Goal: Task Accomplishment & Management: Complete application form

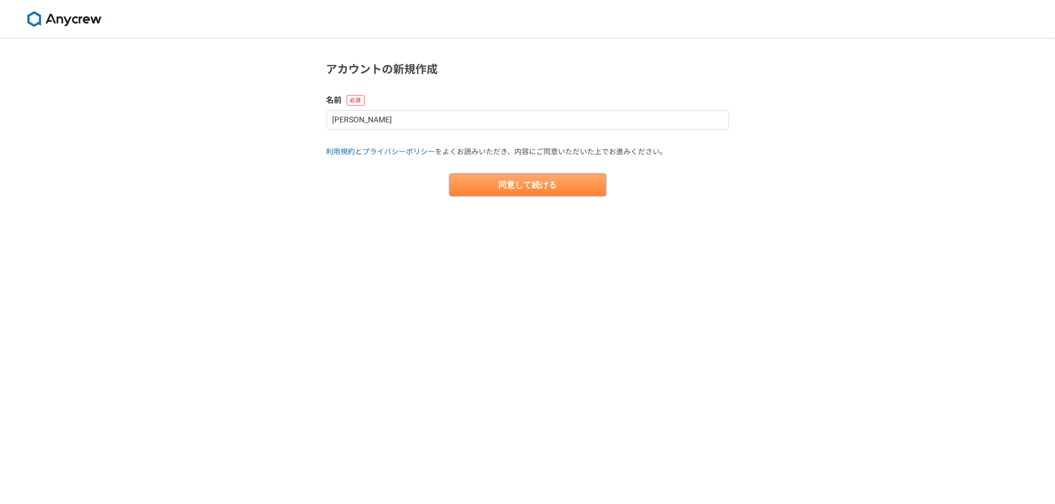
click at [485, 186] on button "同意して続ける" at bounding box center [528, 185] width 157 height 22
select select "13"
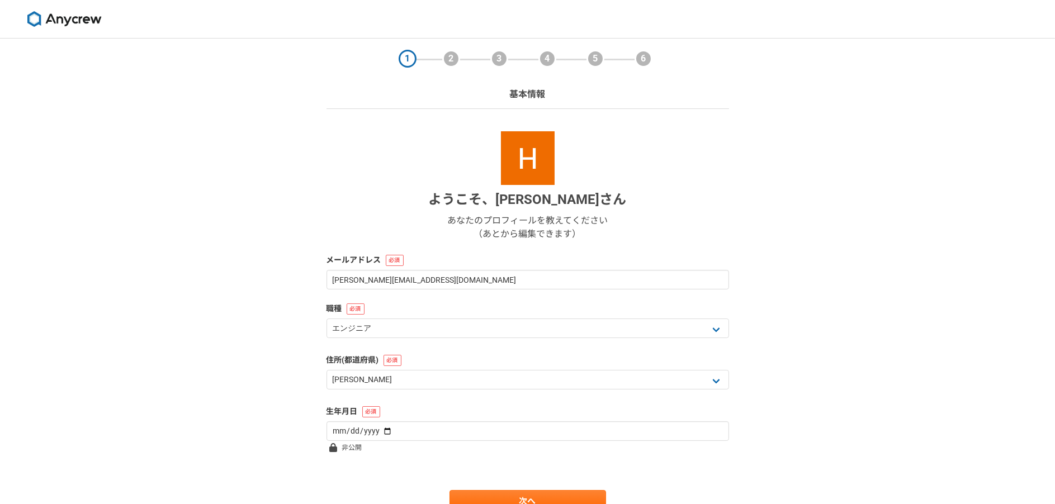
scroll to position [53, 0]
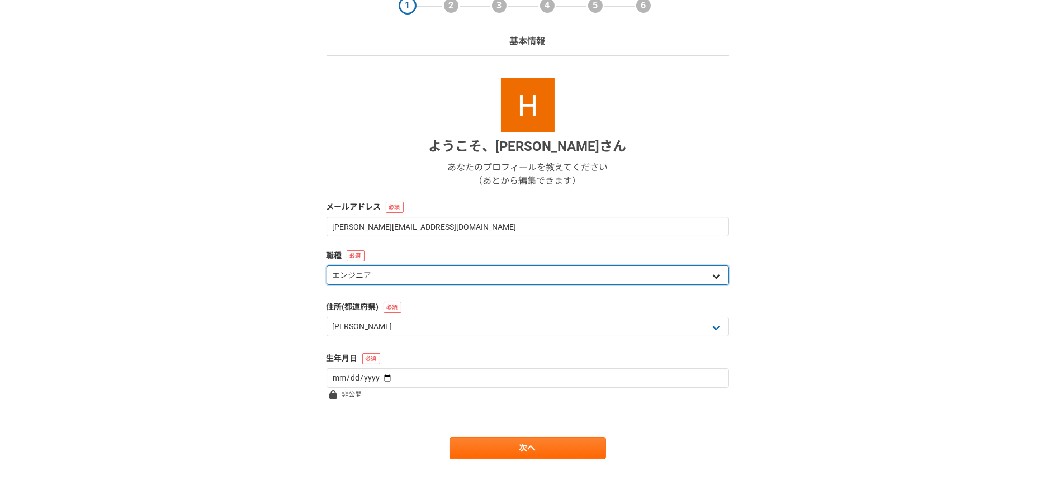
click at [356, 270] on select "エンジニア デザイナー ライター 営業 マーケティング 企画・事業開発 バックオフィス その他" at bounding box center [528, 276] width 403 height 20
select select "8"
click at [327, 266] on select "エンジニア デザイナー ライター 営業 マーケティング 企画・事業開発 バックオフィス その他" at bounding box center [528, 276] width 403 height 20
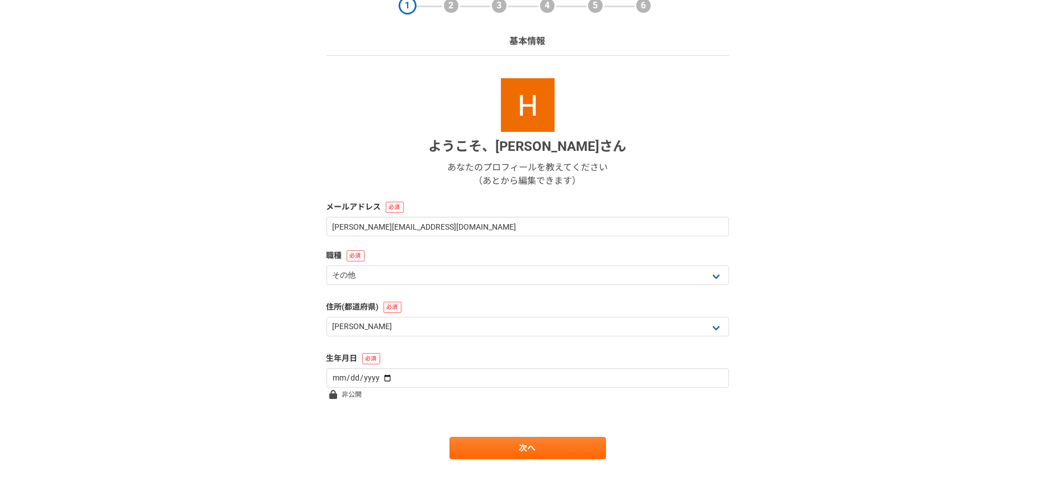
click at [279, 295] on div "1 2 3 4 5 6 基本情報 ようこそ、 [PERSON_NAME] Goto さん あなたのプロフィールを教えてください （あとから編集できます） メー…" at bounding box center [527, 244] width 1055 height 519
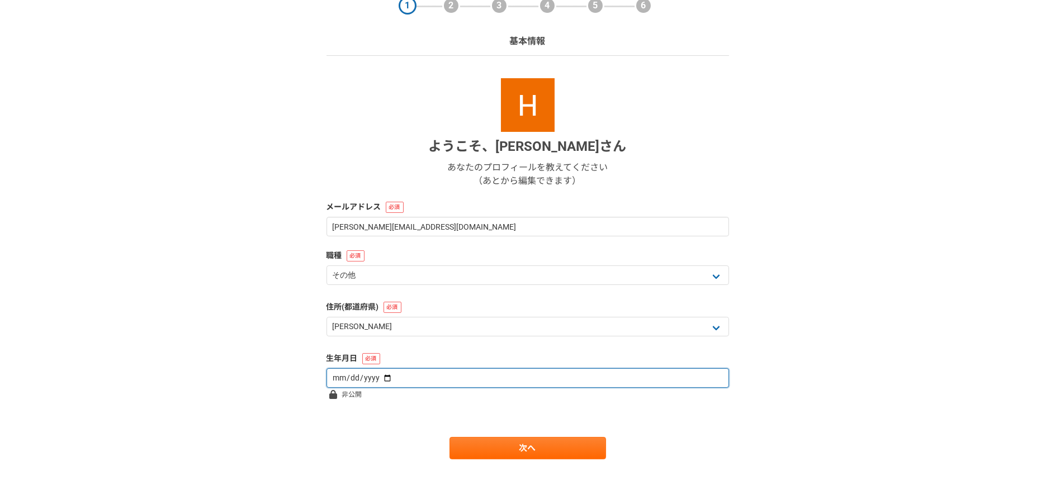
click at [384, 377] on input "date" at bounding box center [528, 379] width 403 height 20
type input "[DATE]"
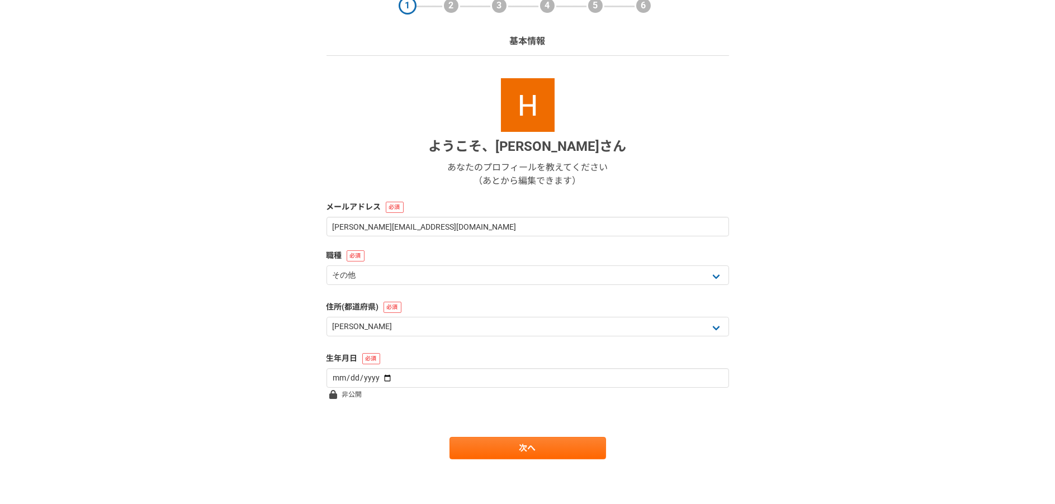
click at [249, 319] on div "1 2 3 4 5 6 基本情報 ようこそ、 [PERSON_NAME] Goto さん あなたのプロフィールを教えてください （あとから編集できます） メー…" at bounding box center [527, 244] width 1055 height 519
click at [523, 452] on link "次へ" at bounding box center [528, 448] width 157 height 22
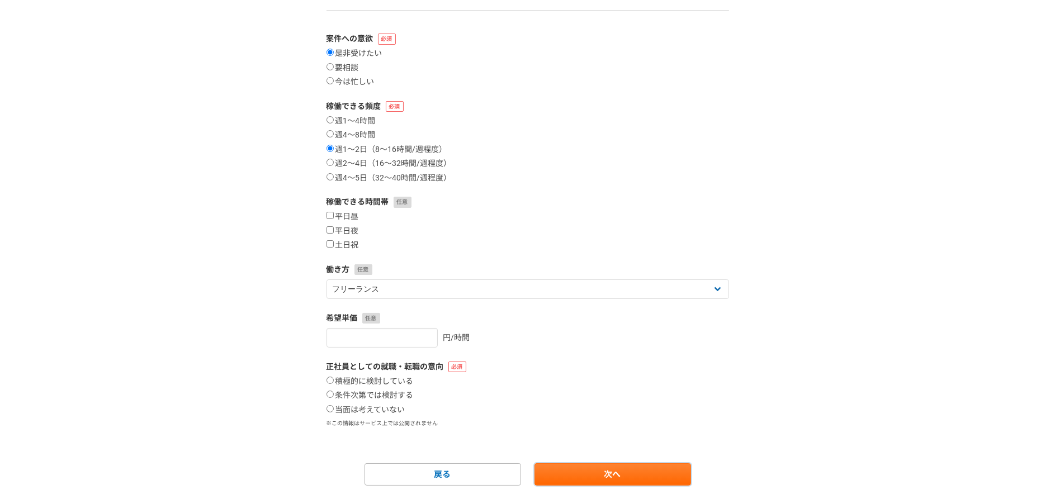
scroll to position [99, 0]
click at [325, 231] on section "1 2 3 4 5 6 案件への意欲・稼働頻度 案件への意欲 是非受けたい 要相談 今は忙しい 稼働できる頻度 週1〜4時間 週4〜8時間 週1〜2日（8〜1…" at bounding box center [527, 213] width 425 height 546
click at [329, 242] on input "土日祝" at bounding box center [330, 243] width 7 height 7
checkbox input "true"
click at [332, 230] on input "平日夜" at bounding box center [330, 229] width 7 height 7
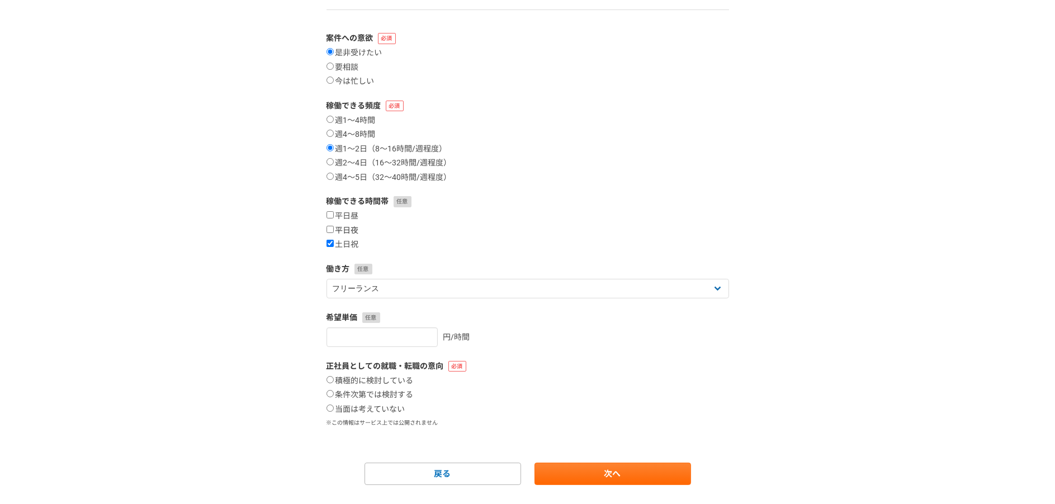
checkbox input "true"
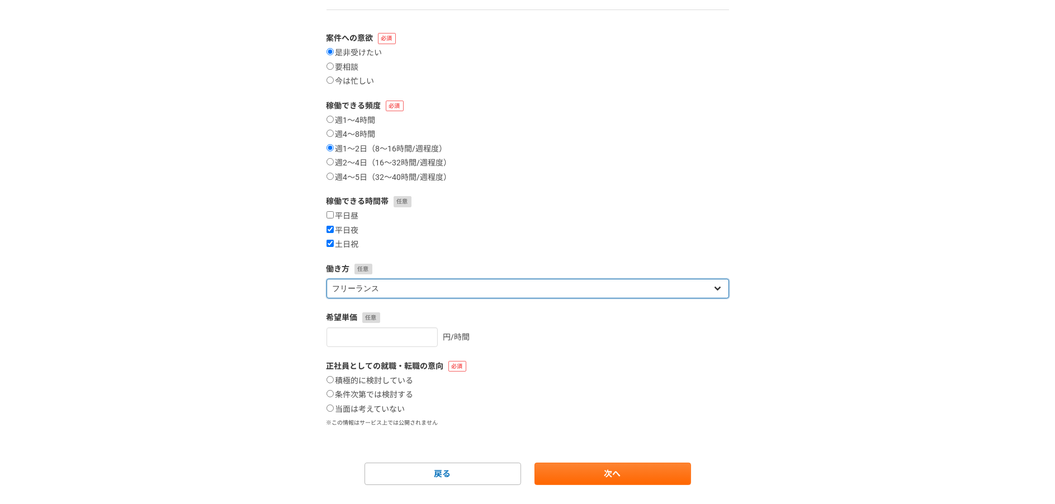
click at [336, 282] on select "フリーランス 副業 その他" at bounding box center [528, 289] width 403 height 20
select select "sidejob"
click at [327, 279] on select "フリーランス 副業 その他" at bounding box center [528, 289] width 403 height 20
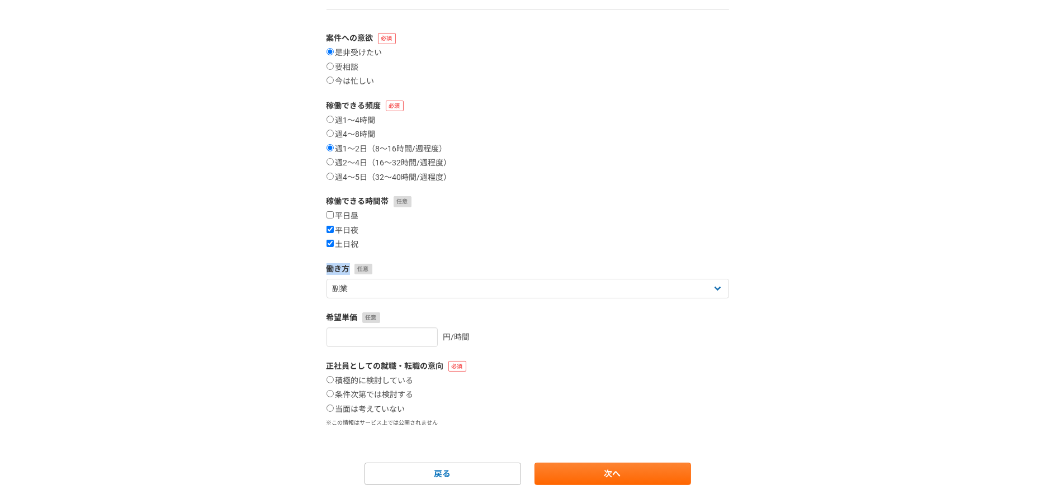
click at [287, 275] on div "1 2 3 4 5 6 案件への意欲・稼働頻度 案件への意欲 是非受けたい 要相談 今は忙しい 稼働できる頻度 週1〜4時間 週4〜8時間 週1〜2日（8〜1…" at bounding box center [527, 235] width 1055 height 591
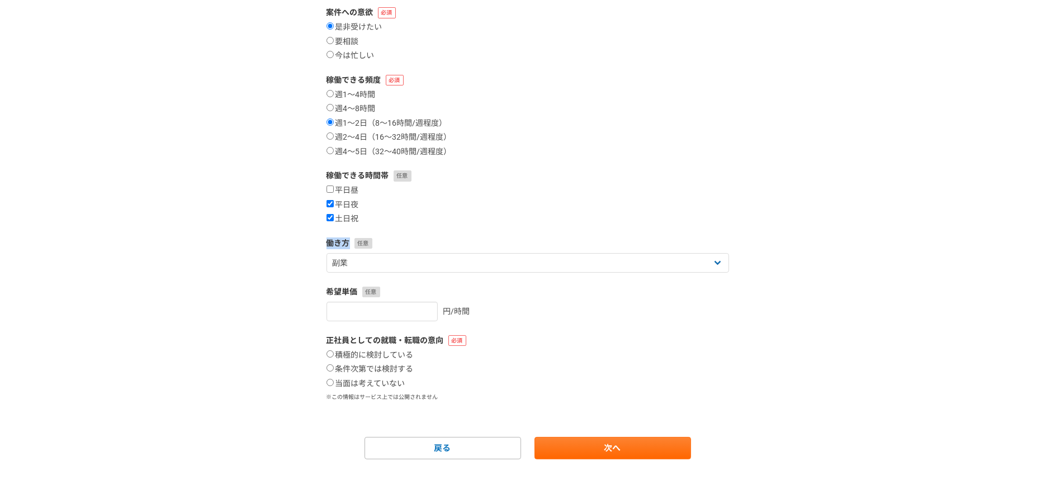
scroll to position [125, 0]
click at [370, 306] on input "number" at bounding box center [382, 312] width 111 height 20
type input "8000"
click at [237, 324] on div "1 2 3 4 5 6 案件への意欲・稼働頻度 案件への意欲 是非受けたい 要相談 今は忙しい 稼働できる頻度 週1〜4時間 週4〜8時間 週1〜2日（8〜1…" at bounding box center [527, 209] width 1055 height 591
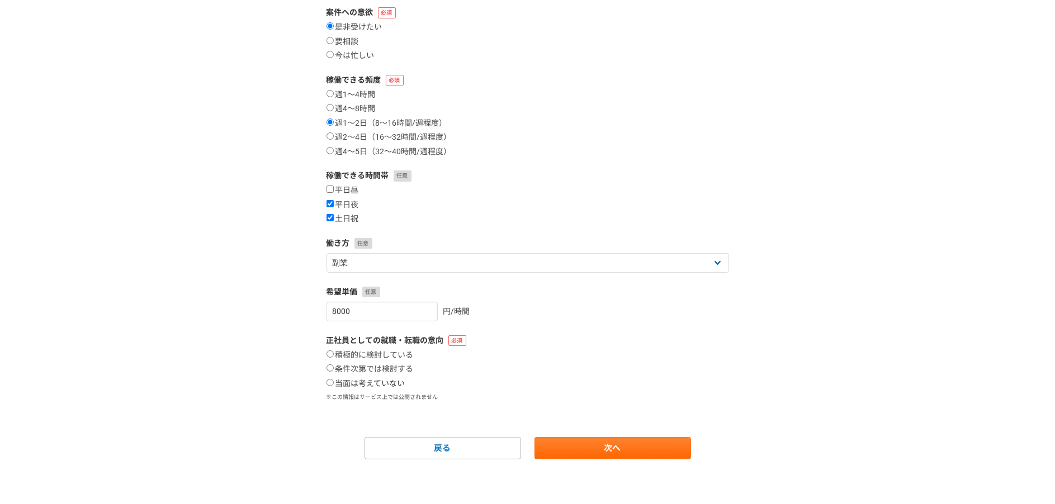
click at [332, 383] on input "当面は考えていない" at bounding box center [330, 382] width 7 height 7
radio input "true"
click at [577, 445] on link "次へ" at bounding box center [613, 448] width 157 height 22
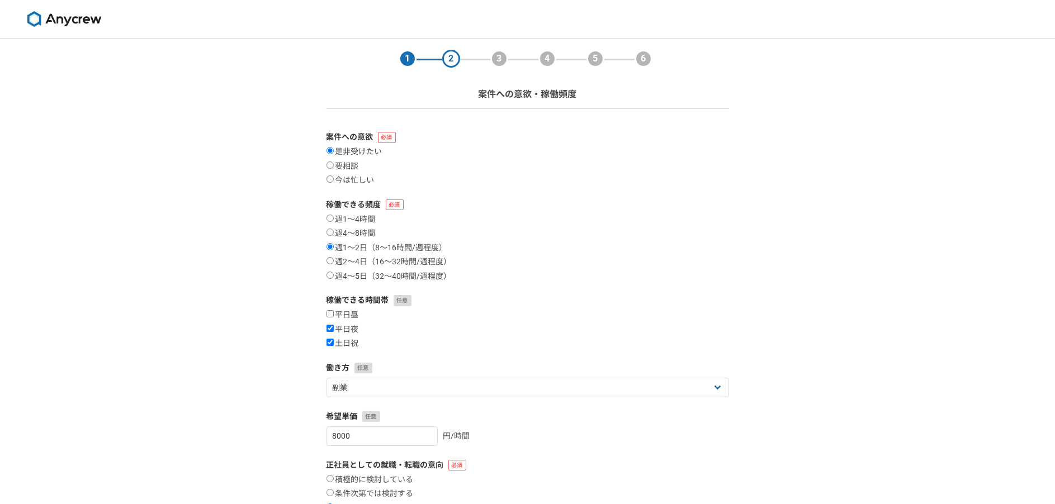
select select
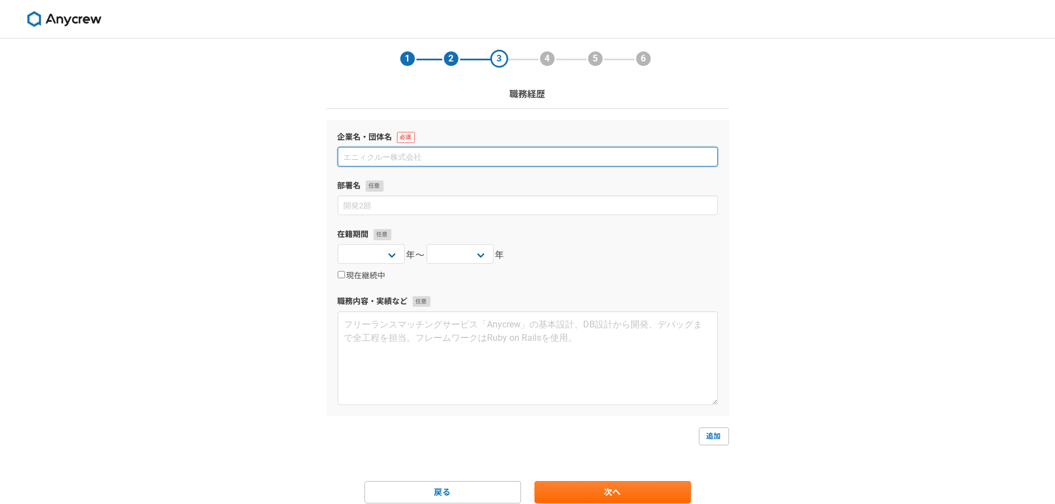
click at [360, 160] on input at bounding box center [528, 157] width 380 height 20
type input "PaMeLa株式会社"
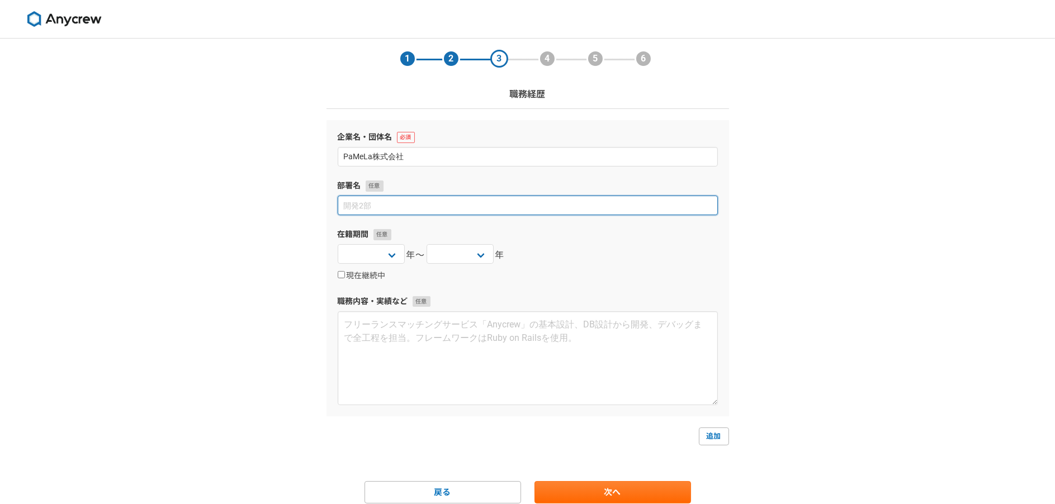
click at [367, 207] on input at bounding box center [528, 206] width 380 height 20
type input "代表取締役社長"
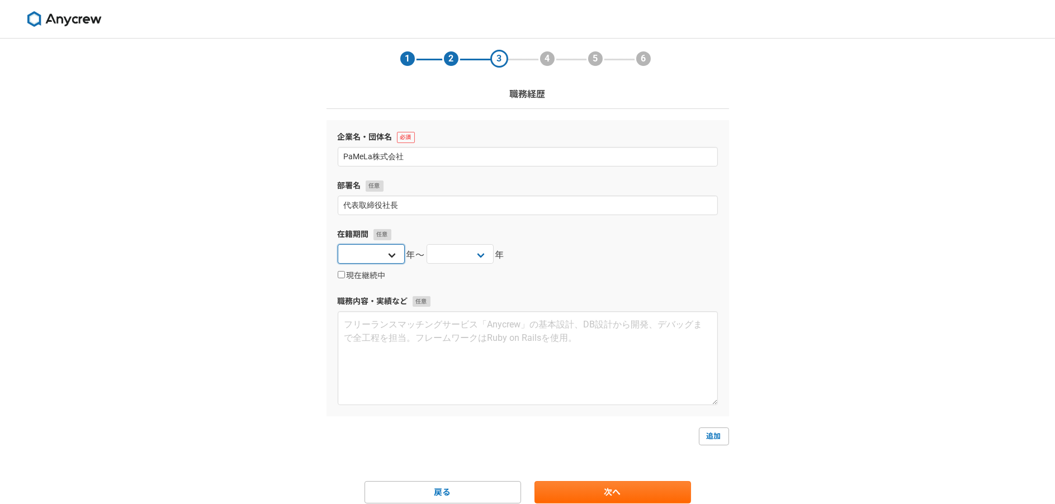
click at [356, 254] on select "2025 2024 2023 2022 2021 2020 2019 2018 2017 2016 2015 2014 2013 2012 2011 2010…" at bounding box center [371, 254] width 67 height 20
select select "2023"
click at [338, 244] on select "2025 2024 2023 2022 2021 2020 2019 2018 2017 2016 2015 2014 2013 2012 2011 2010…" at bounding box center [371, 254] width 67 height 20
click at [459, 257] on select "2025 2024 2023 2022 2021 2020 2019 2018 2017 2016 2015 2014 2013 2012 2011 2010…" at bounding box center [460, 254] width 67 height 20
click at [320, 163] on section "1 2 3 4 5 6 職務経歴 企業名・団体名 PaMeLa株式会社 部署名 代表取締役社長 在籍期間 [DATE] [DATE] [DATE] [DATE…" at bounding box center [527, 271] width 425 height 465
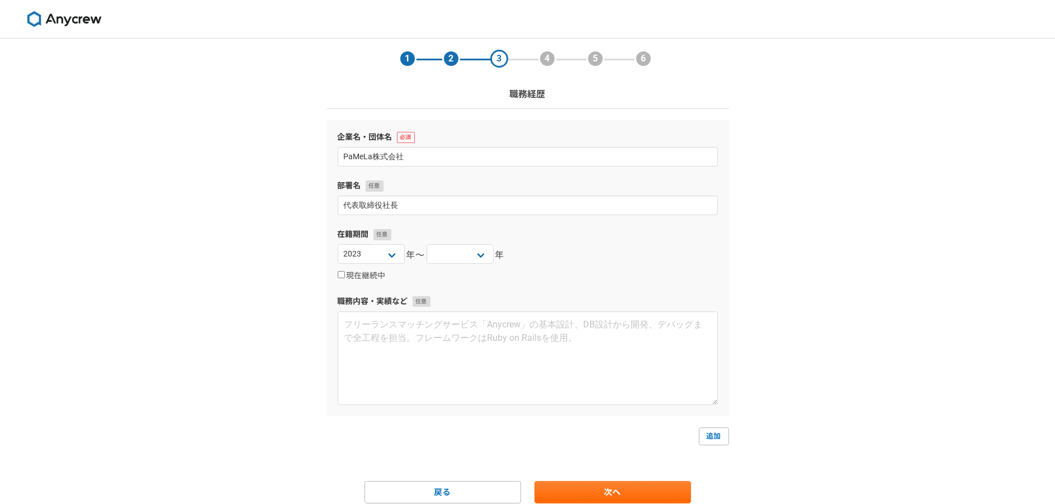
scroll to position [44, 0]
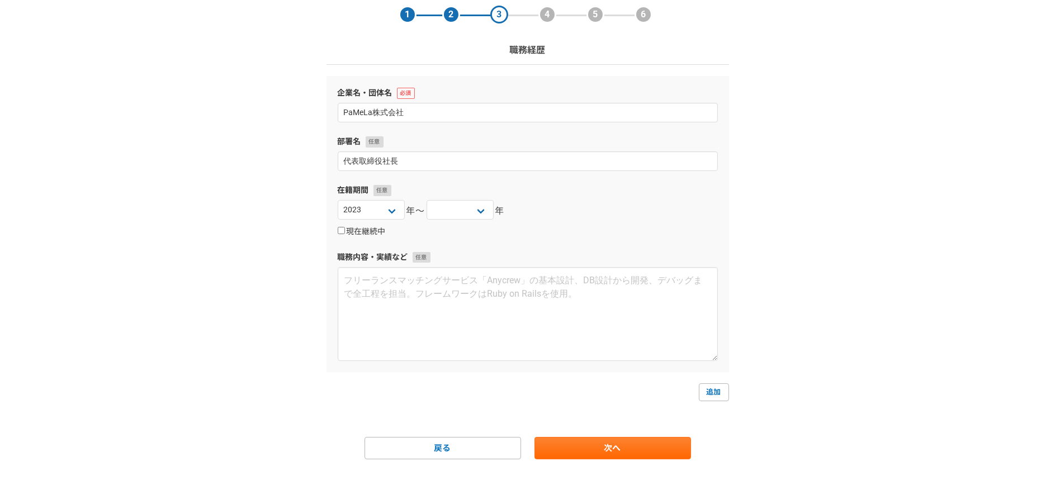
click at [341, 234] on label "現在継続中" at bounding box center [362, 232] width 48 height 10
click at [341, 234] on input "現在継続中" at bounding box center [341, 230] width 7 height 7
checkbox input "true"
click at [322, 302] on section "1 2 3 4 5 6 職務経歴 企業名・団体名 PaMeLa株式会社 部署名 代表取締役社長 在籍期間 [DATE] [DATE] [DATE] [DATE…" at bounding box center [527, 226] width 425 height 465
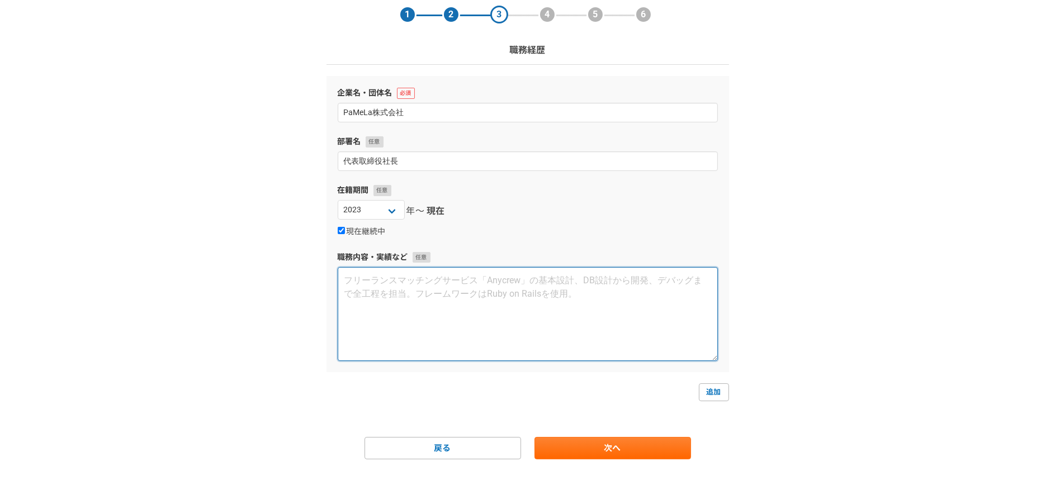
click at [431, 323] on textarea at bounding box center [528, 314] width 380 height 94
paste textarea "職務要約 大学発ディープテックスタートアップの代表取締役社長。 社会人経験をバイオ系の研究職としてスタートし、コンサル、大企業での事業開発マネジメント、知的財…"
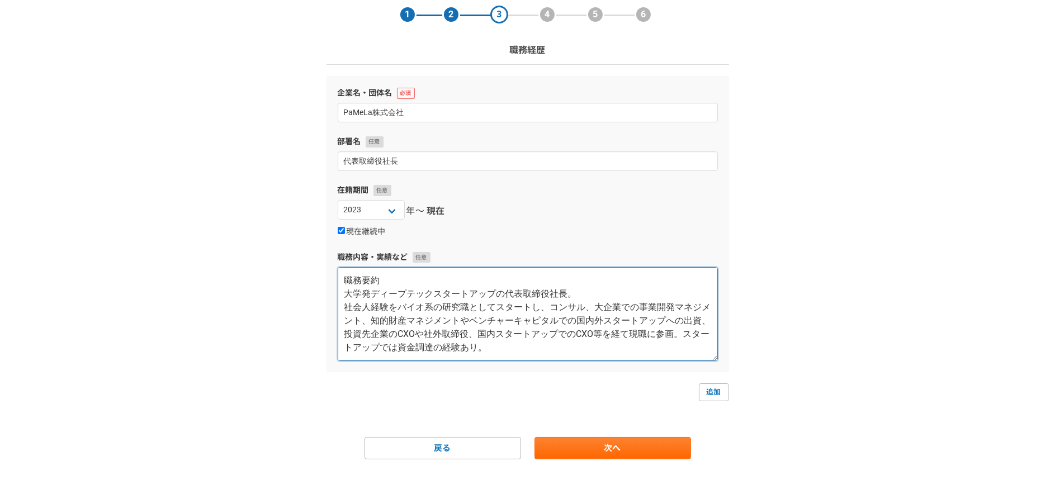
scroll to position [19, 0]
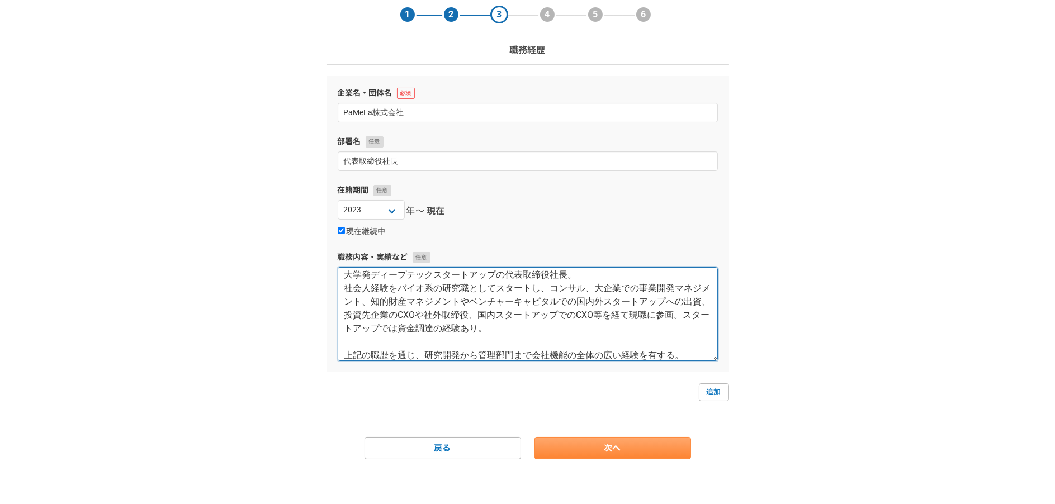
type textarea "職務要約 大学発ディープテックスタートアップの代表取締役社長。 社会人経験をバイオ系の研究職としてスタートし、コンサル、大企業での事業開発マネジメント、知的財…"
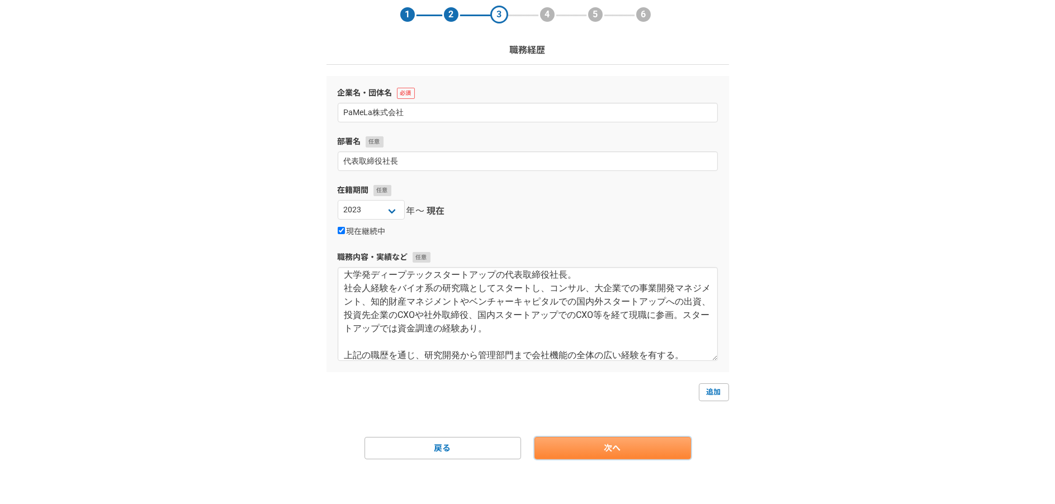
click at [566, 447] on link "次へ" at bounding box center [613, 448] width 157 height 22
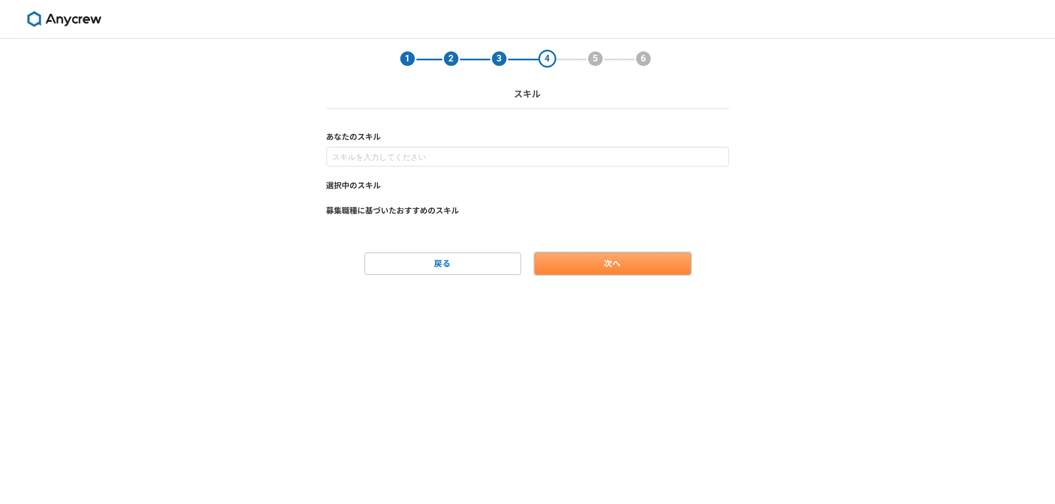
scroll to position [0, 0]
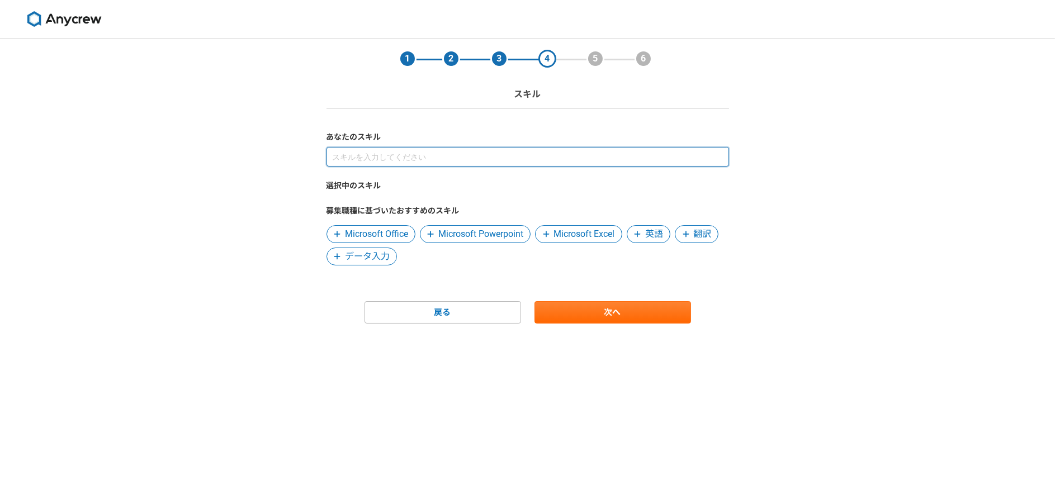
click at [398, 156] on input at bounding box center [528, 157] width 403 height 20
type input "い"
type input "事業開発、経営戦略、資金調達"
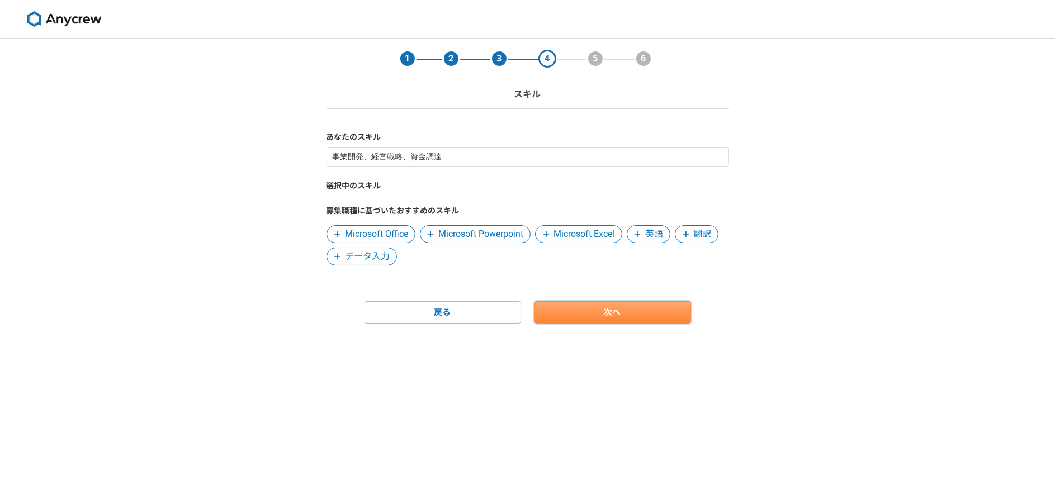
click at [573, 310] on link "次へ" at bounding box center [613, 312] width 157 height 22
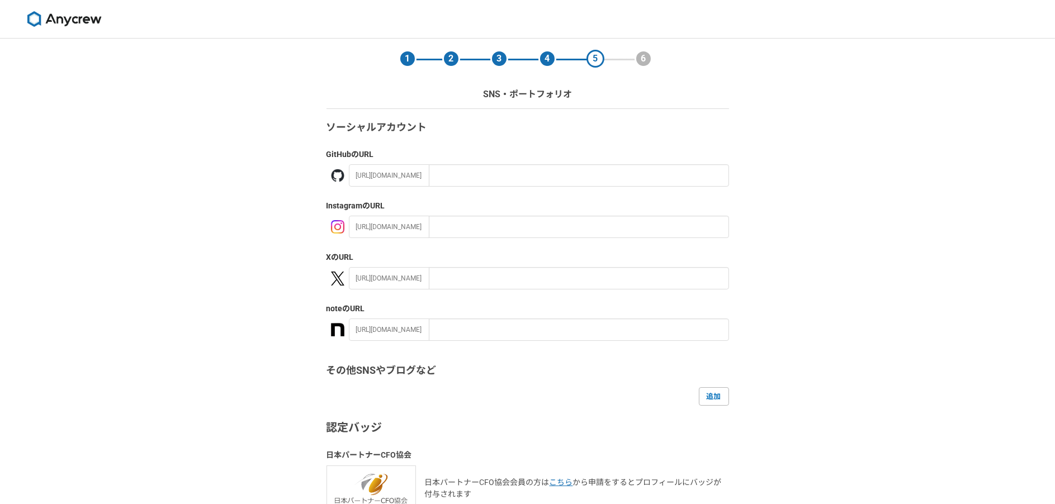
scroll to position [111, 0]
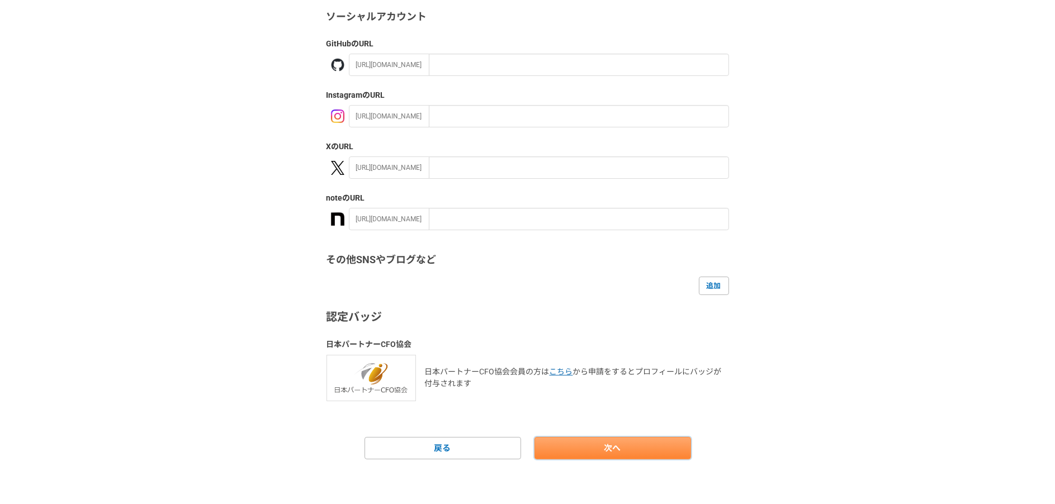
click at [586, 443] on link "次へ" at bounding box center [613, 448] width 157 height 22
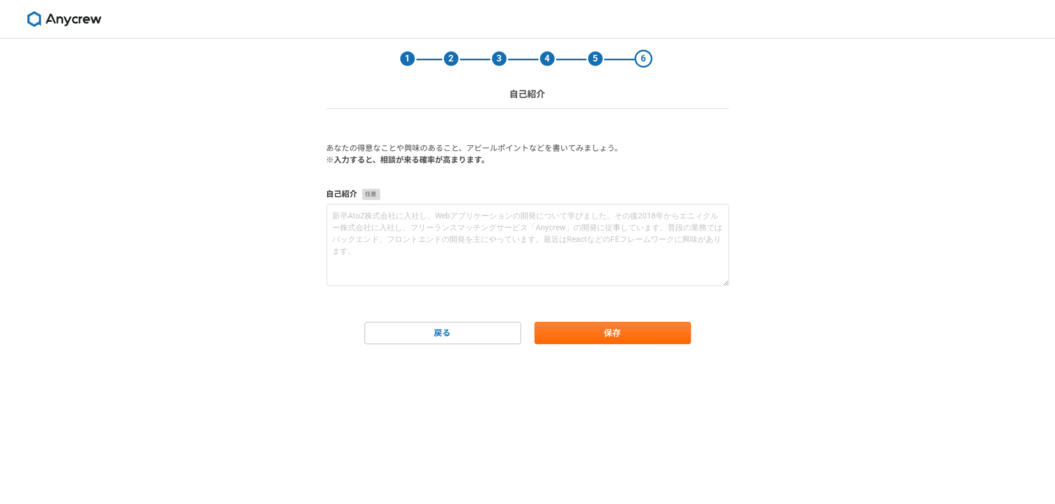
scroll to position [0, 0]
click at [465, 261] on textarea at bounding box center [528, 245] width 403 height 82
click at [587, 329] on button "保存" at bounding box center [613, 333] width 157 height 22
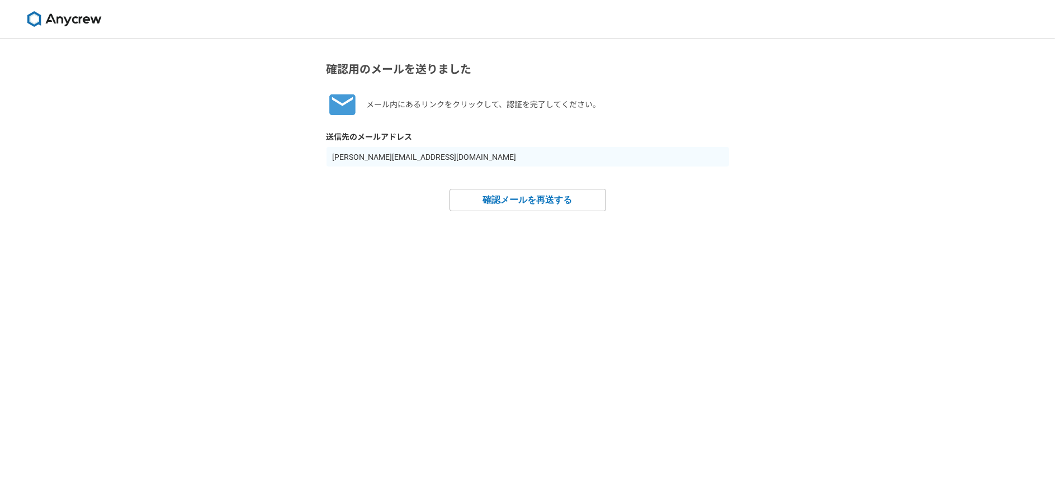
click at [226, 334] on div "確認用のメールを送りました メール内にあるリンクをクリックして、認証を完了してください。 送信先のメールアドレス [PERSON_NAME][EMAIL_AD…" at bounding box center [527, 272] width 1055 height 466
click at [214, 211] on div "確認用のメールを送りました メール内にあるリンクをクリックして、認証を完了してください。 送信先のメールアドレス [PERSON_NAME][EMAIL_AD…" at bounding box center [527, 272] width 1055 height 466
